Goal: Task Accomplishment & Management: Use online tool/utility

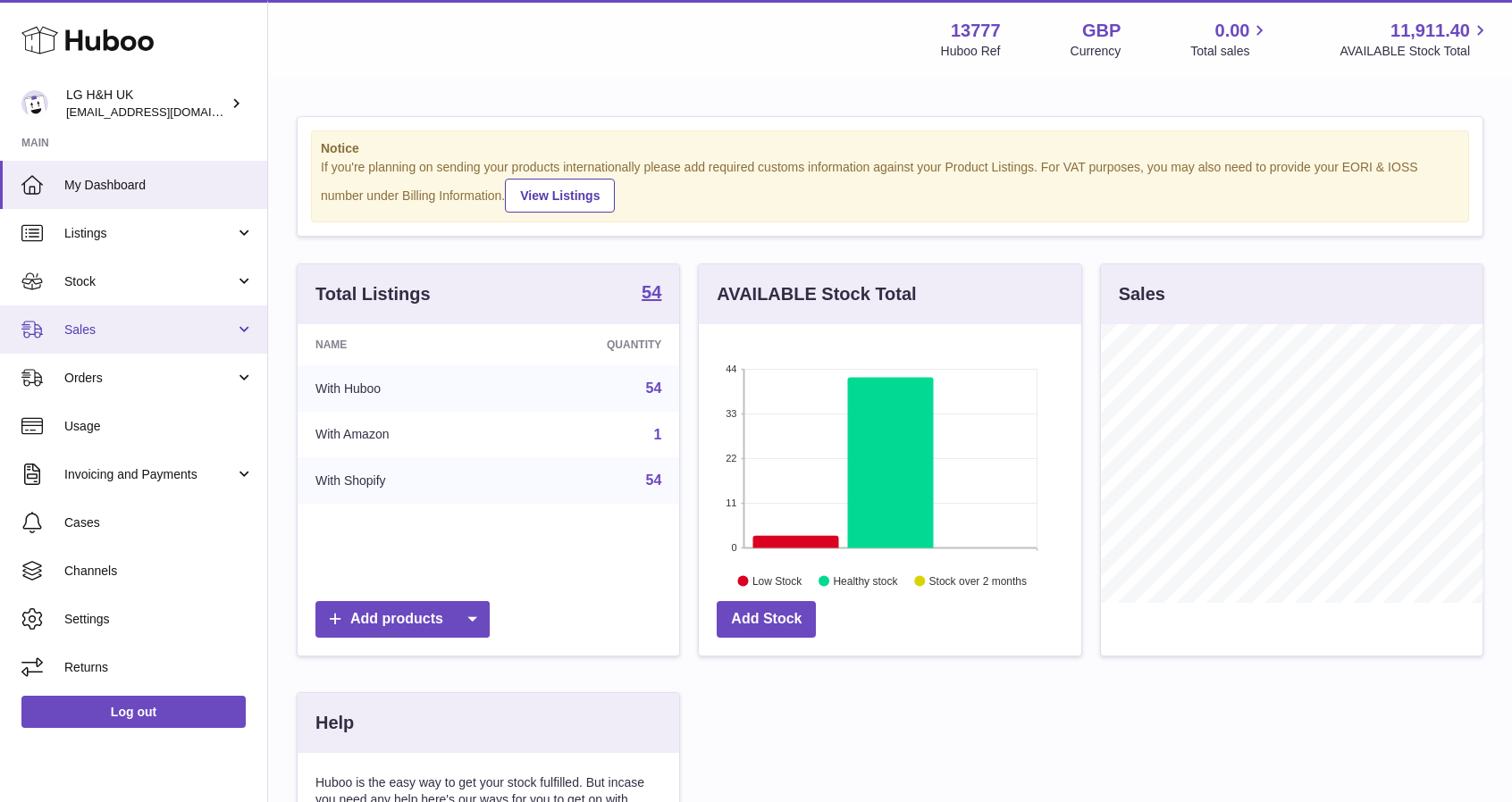
scroll to position [278, 386]
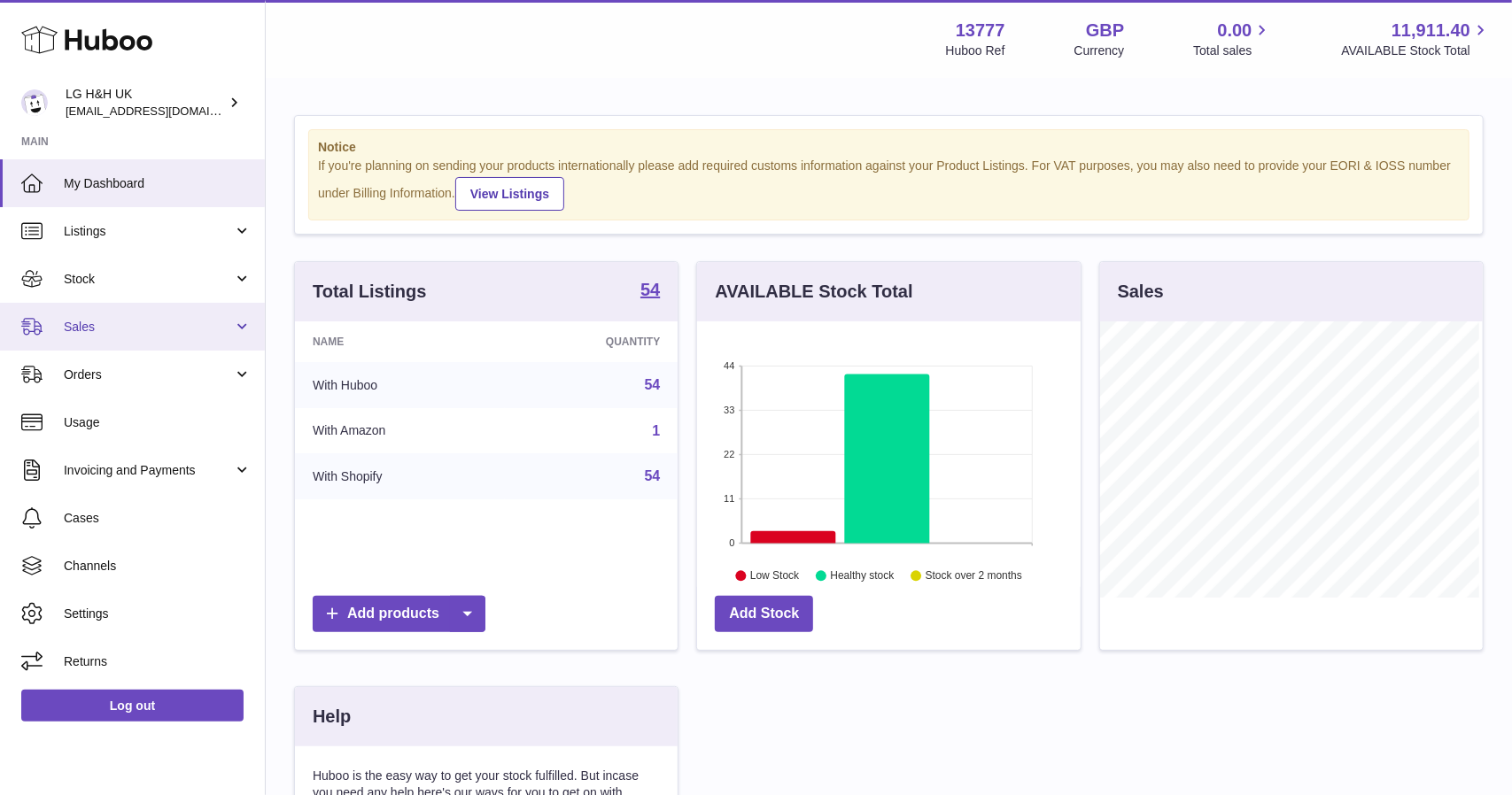
click at [103, 340] on link "Sales" at bounding box center [132, 327] width 265 height 48
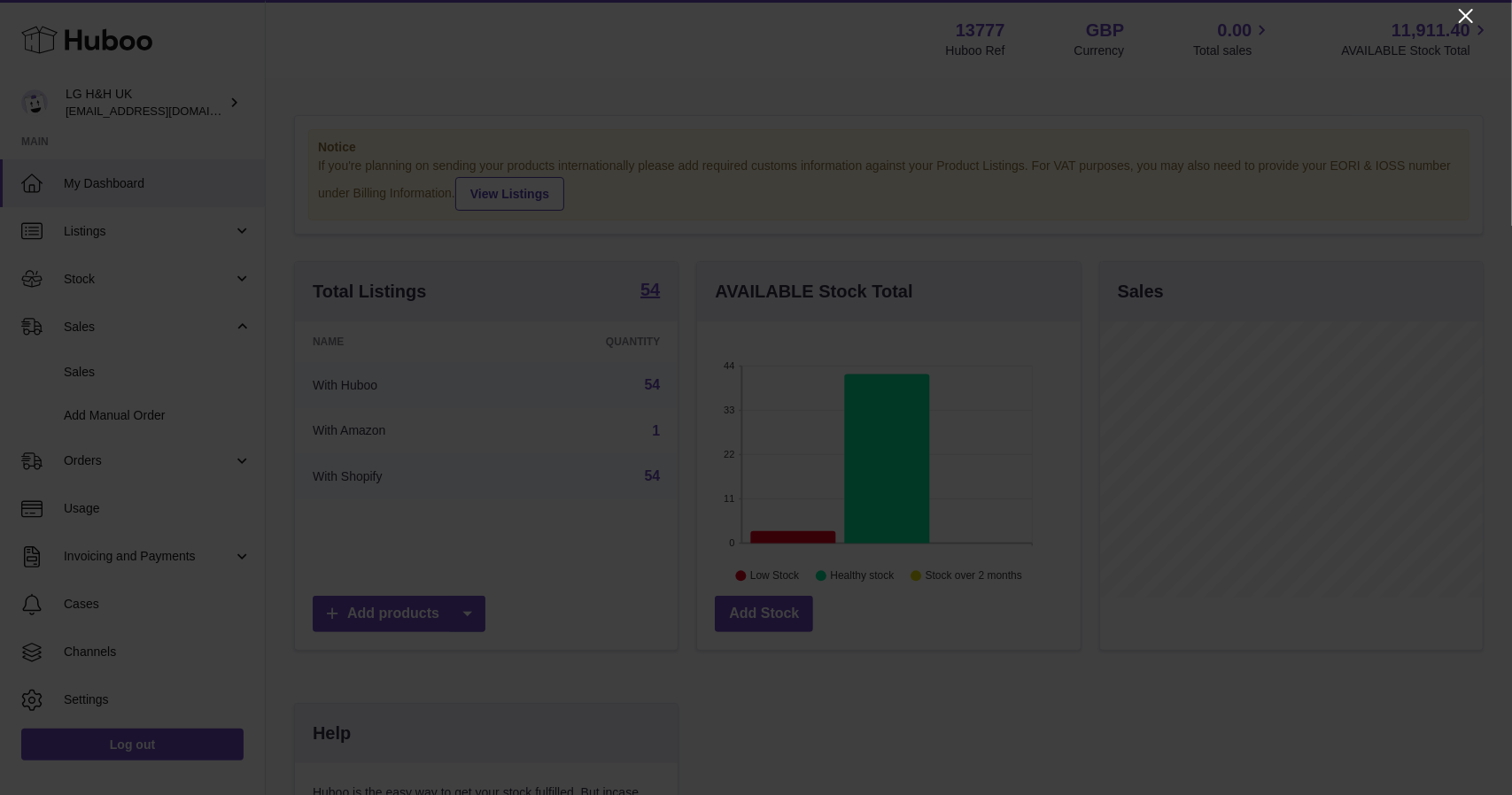
click at [1464, 22] on icon "Close" at bounding box center [1466, 16] width 21 height 21
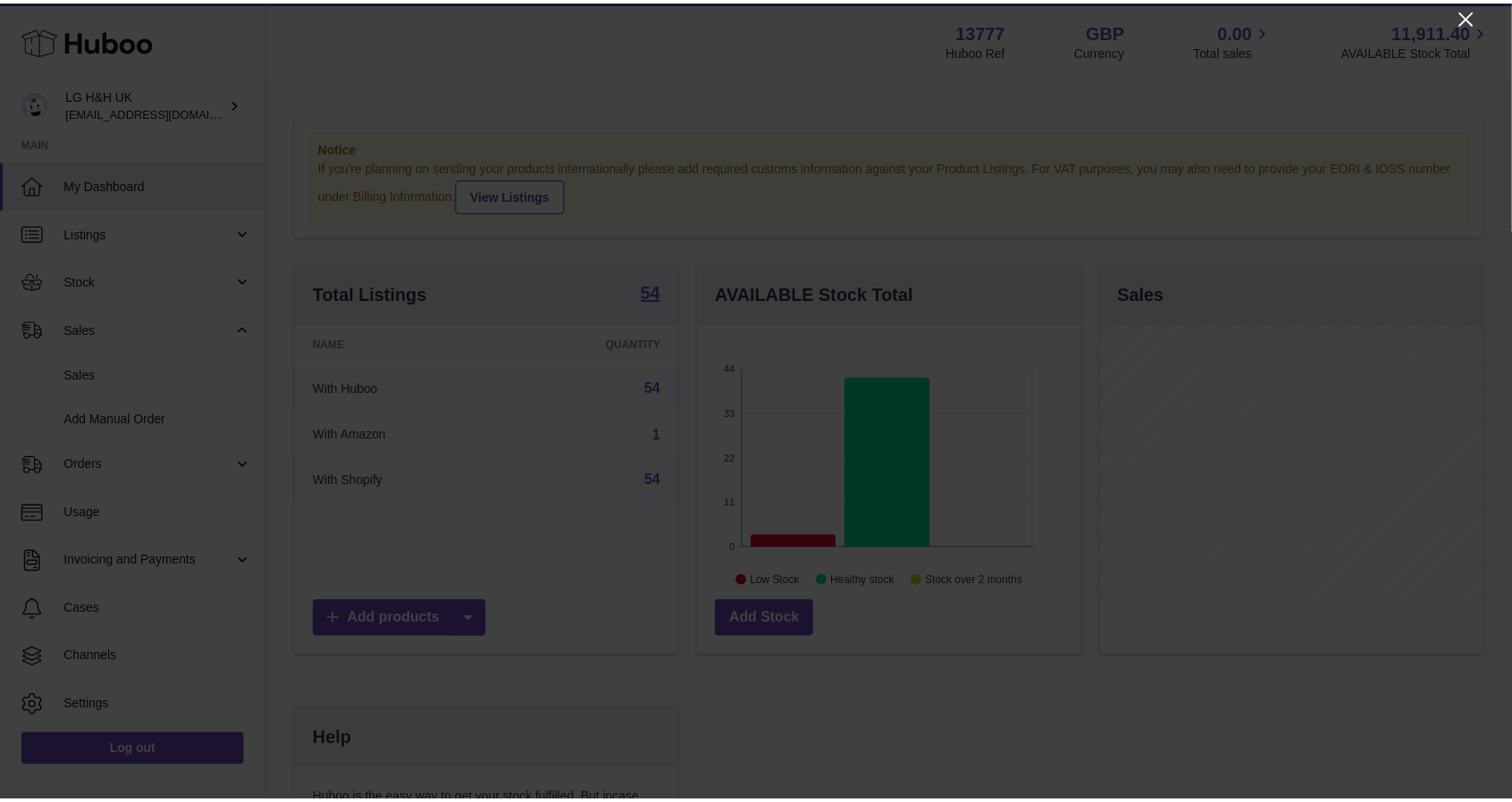
scroll to position [893093, 893471]
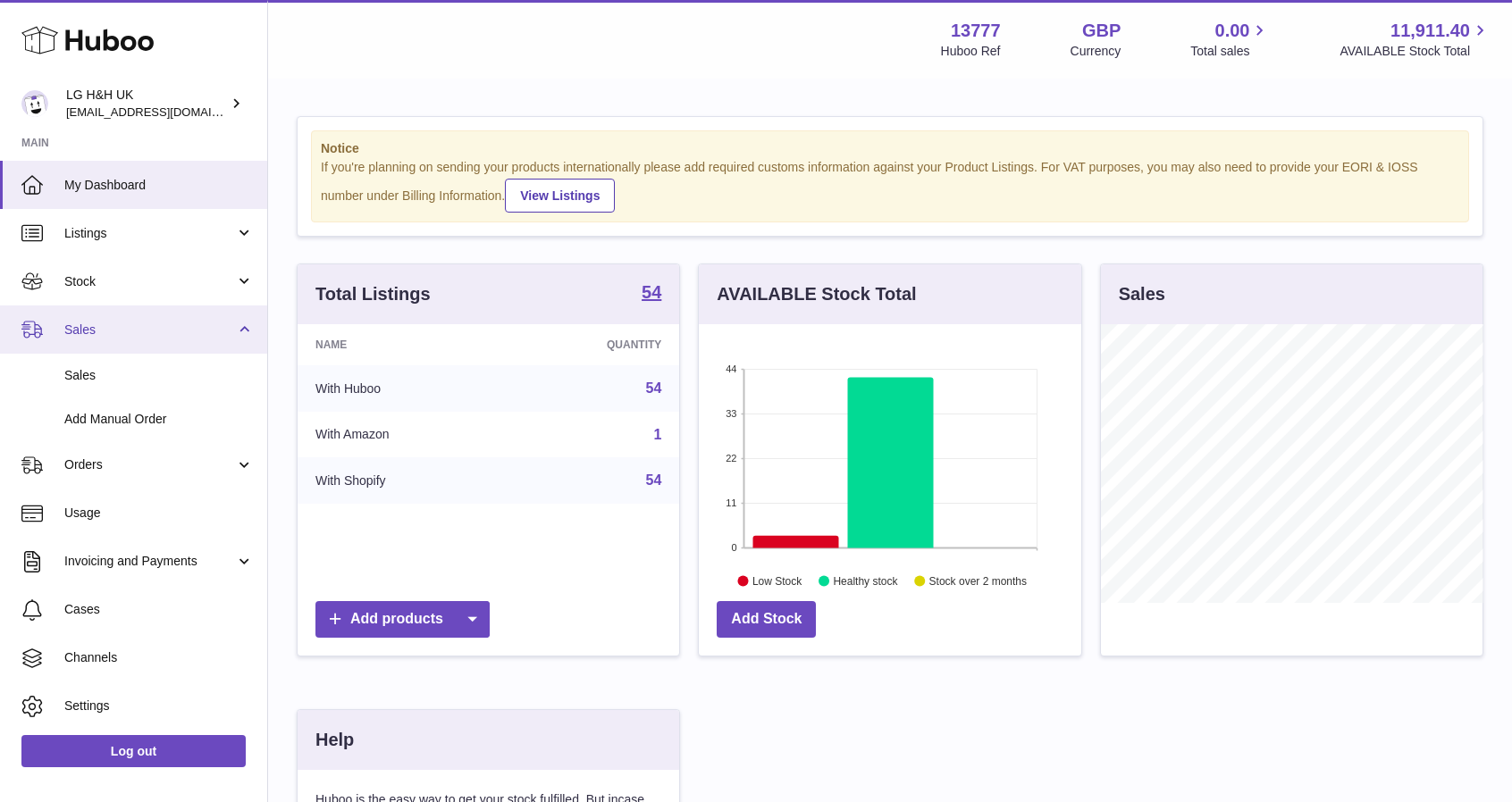
click at [96, 324] on span "Sales" at bounding box center [149, 330] width 170 height 17
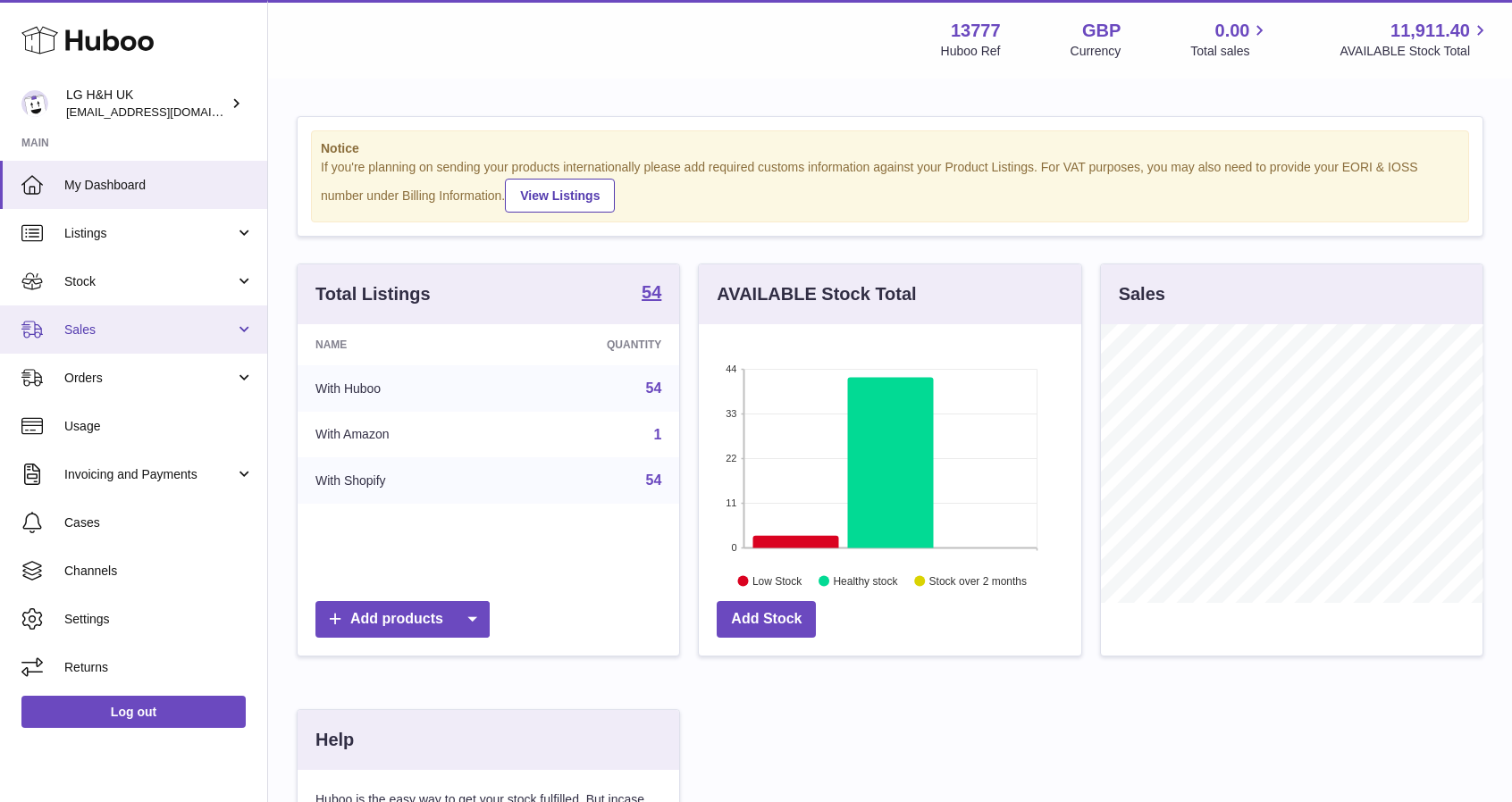
click at [96, 324] on span "Sales" at bounding box center [149, 330] width 170 height 17
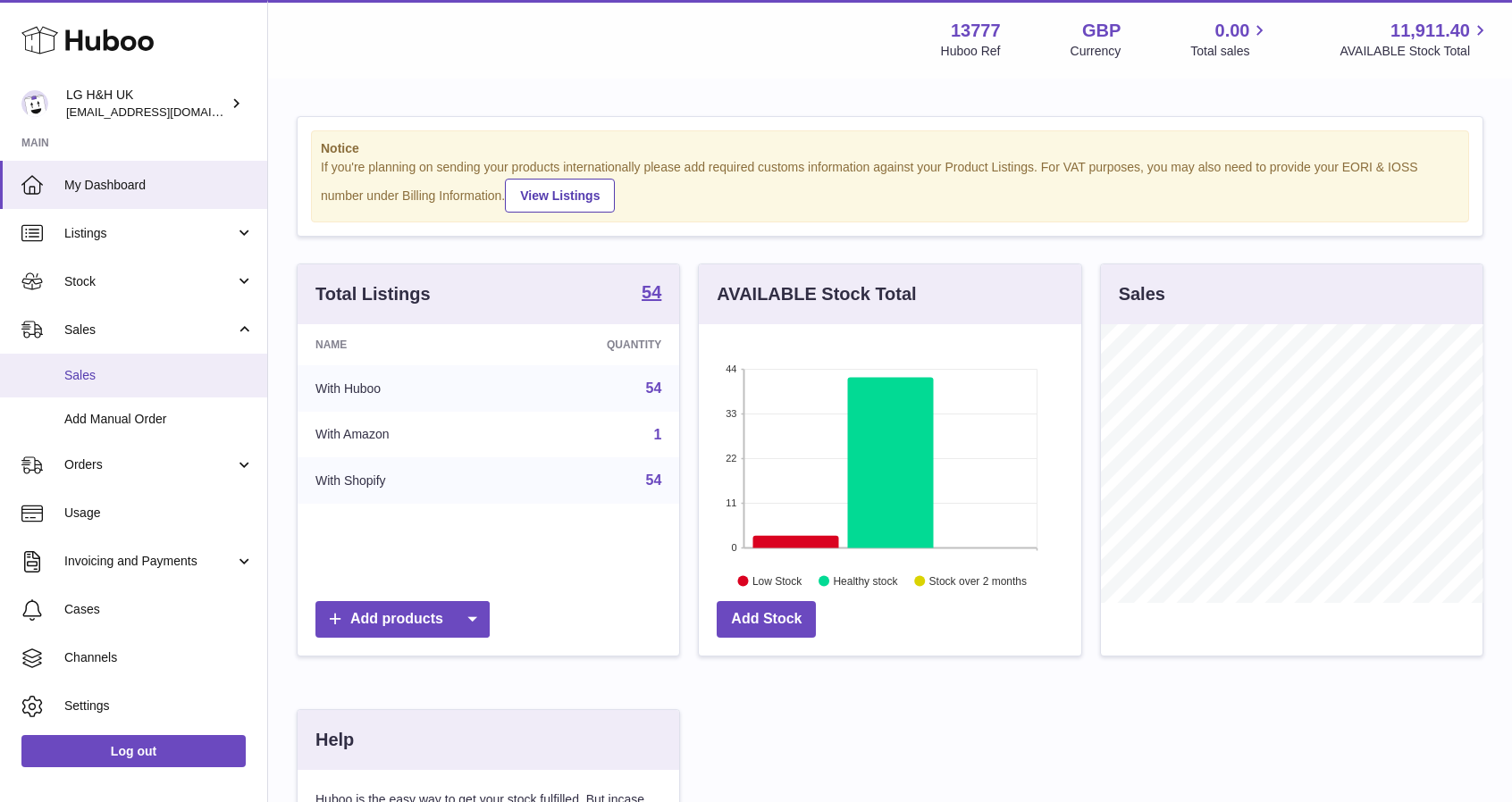
click at [91, 376] on span "Sales" at bounding box center [159, 375] width 189 height 17
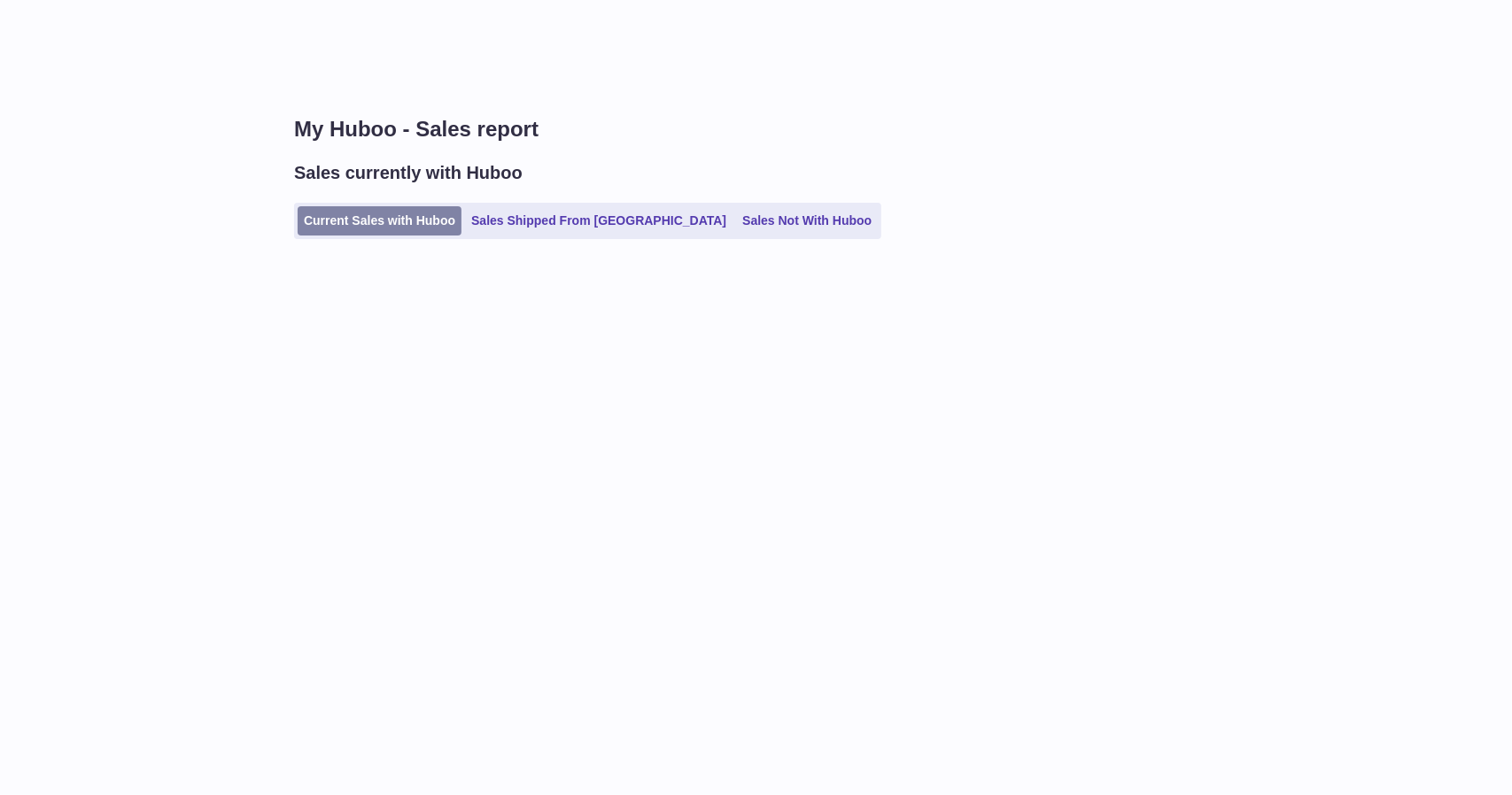
click at [420, 226] on link "Current Sales with Huboo" at bounding box center [379, 221] width 164 height 29
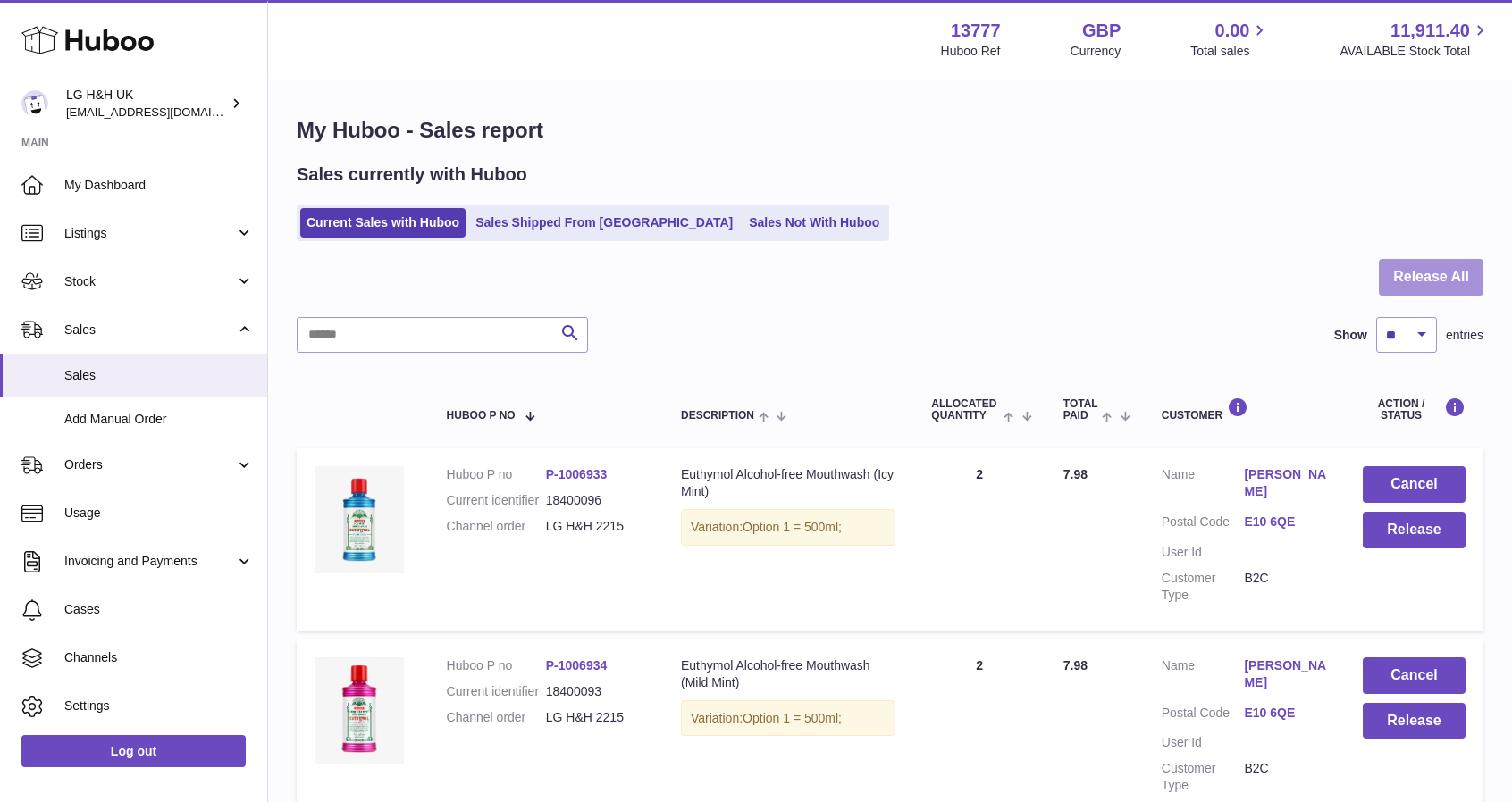
click at [1404, 271] on button "Release All" at bounding box center [1432, 278] width 105 height 37
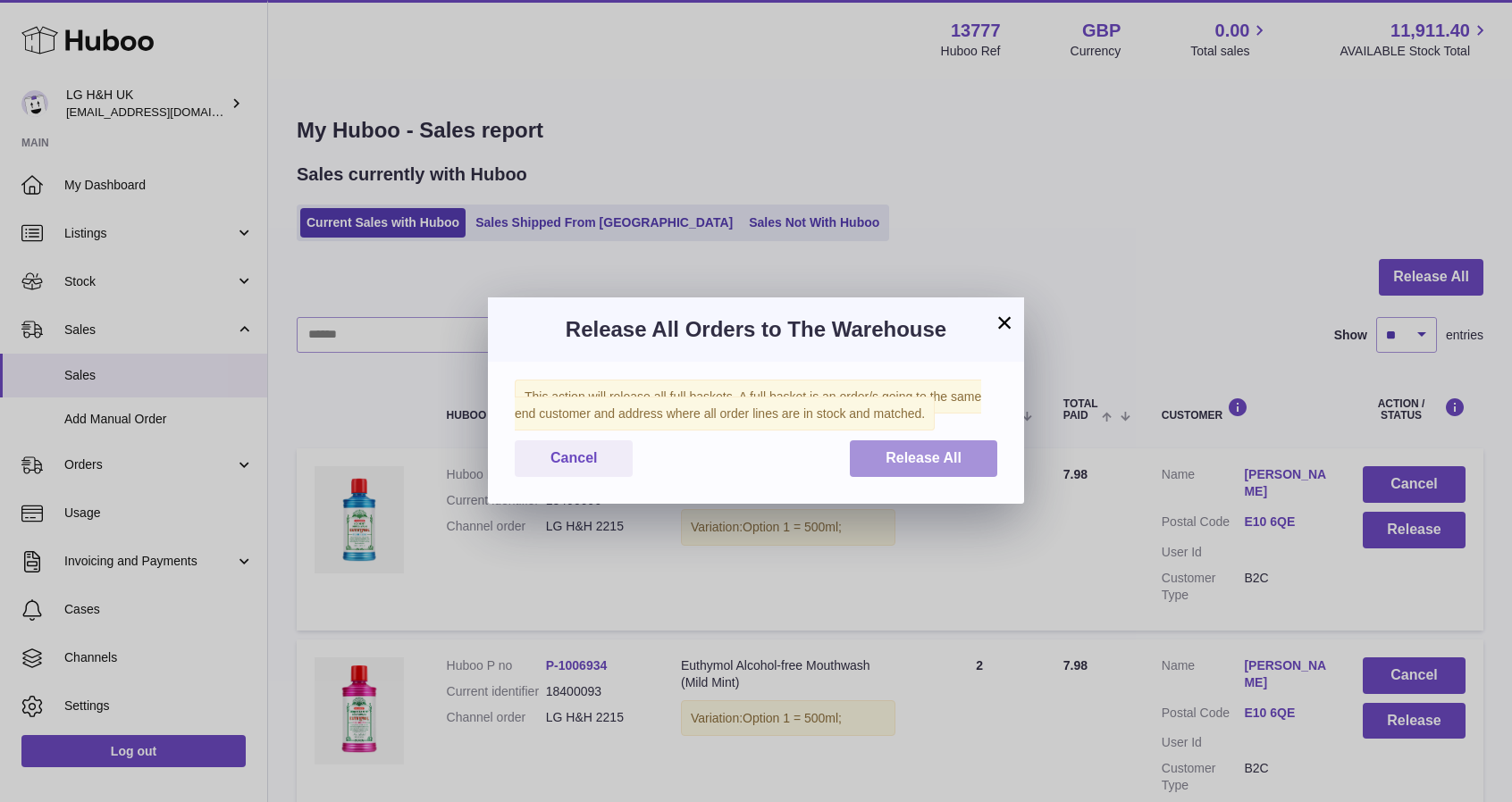
click at [908, 455] on span "Release All" at bounding box center [923, 458] width 76 height 15
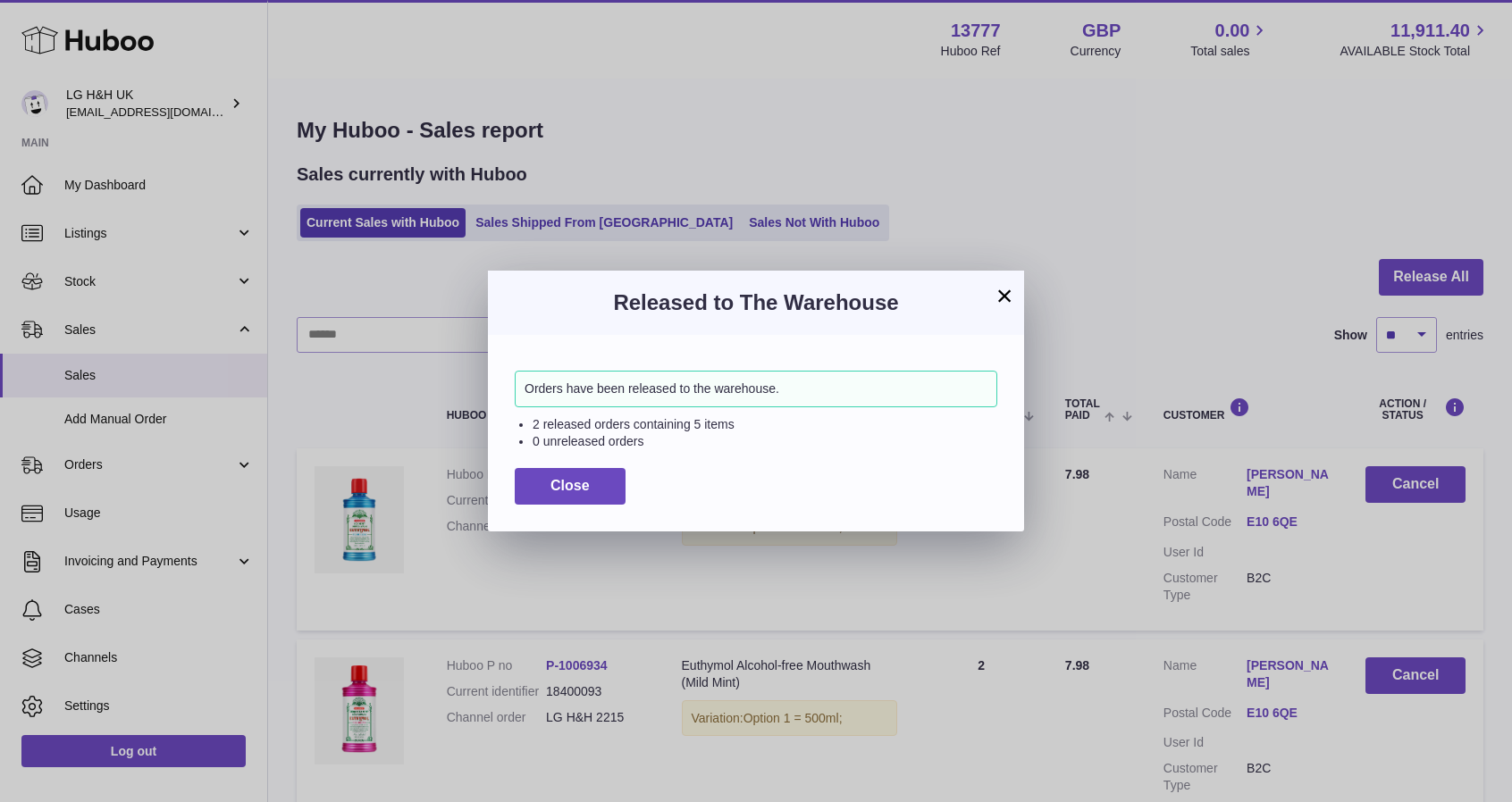
click at [1010, 303] on button "×" at bounding box center [1004, 296] width 22 height 22
